Goal: Navigation & Orientation: Understand site structure

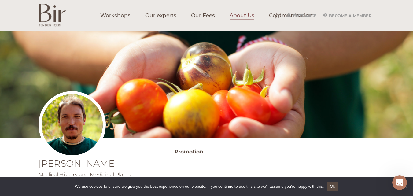
click at [239, 19] on span "About Us" at bounding box center [241, 15] width 25 height 7
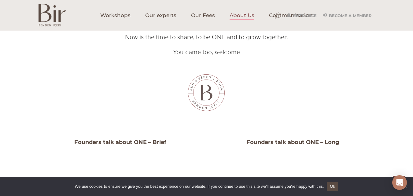
scroll to position [362, 0]
click at [158, 17] on font "Our experts" at bounding box center [160, 15] width 31 height 6
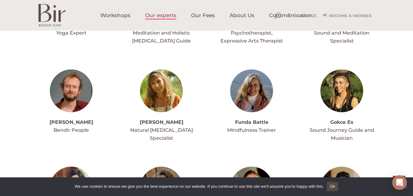
scroll to position [936, 0]
click at [119, 15] on font "Workshops" at bounding box center [115, 15] width 30 height 6
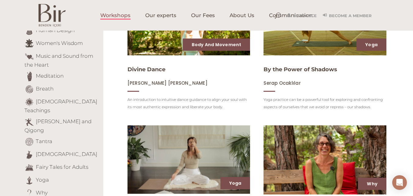
scroll to position [127, 0]
